Goal: Find specific page/section: Find specific page/section

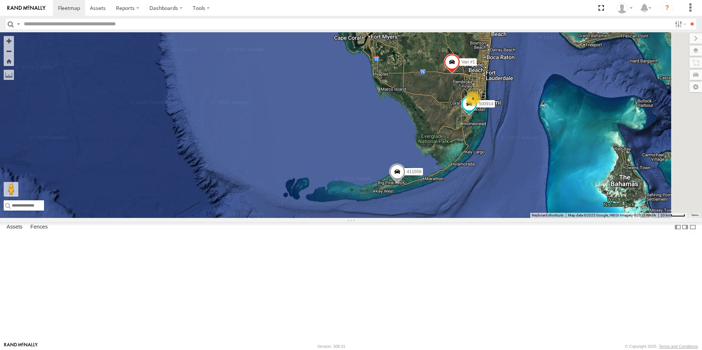
drag, startPoint x: 522, startPoint y: 134, endPoint x: 564, endPoint y: 163, distance: 50.7
click at [476, 182] on div "411559 4 500914 Van #1" at bounding box center [351, 125] width 702 height 186
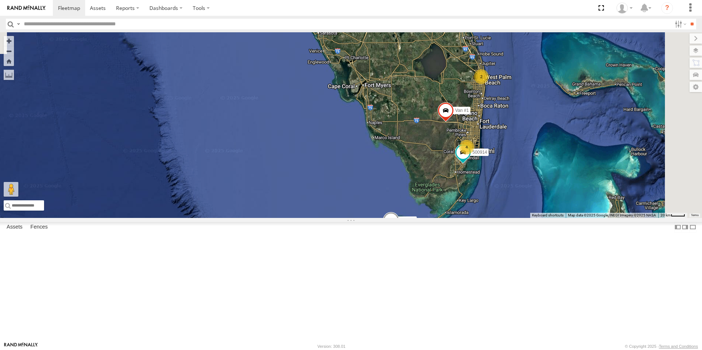
drag, startPoint x: 619, startPoint y: 137, endPoint x: 583, endPoint y: 212, distance: 83.1
click at [584, 214] on div "411559 4 500914 Van #1 2" at bounding box center [351, 125] width 702 height 186
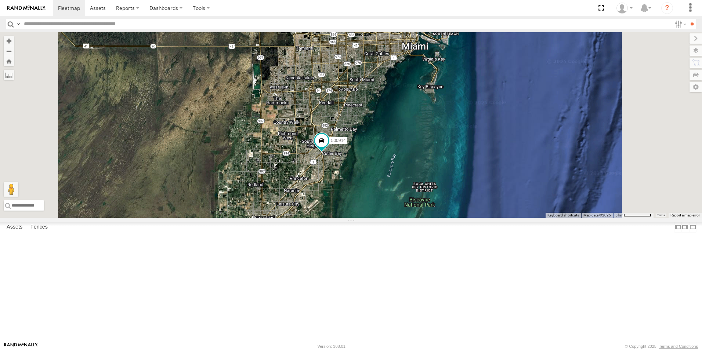
drag, startPoint x: 463, startPoint y: 259, endPoint x: 455, endPoint y: 224, distance: 35.7
click at [455, 218] on div "411559 500914 Van #1 554627 411560 2" at bounding box center [351, 125] width 702 height 186
